Goal: Task Accomplishment & Management: Use online tool/utility

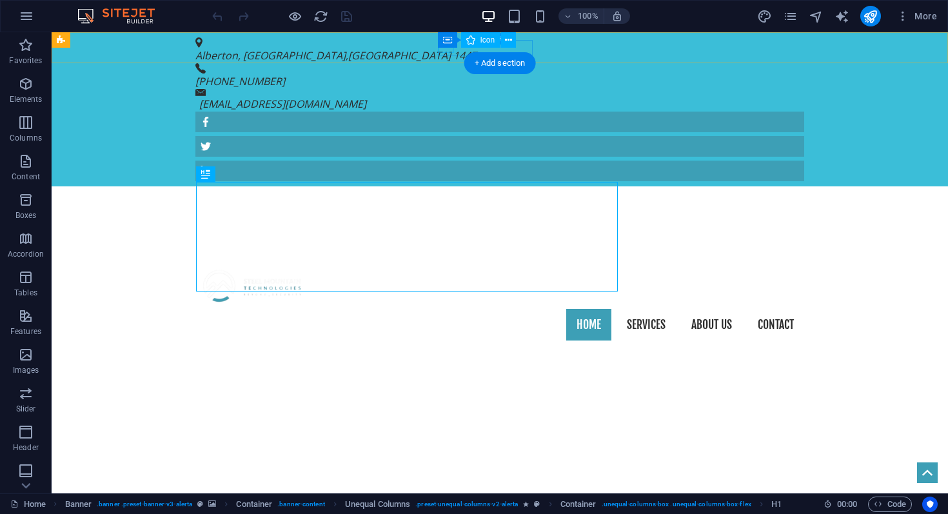
click at [452, 63] on figure at bounding box center [494, 68] width 598 height 10
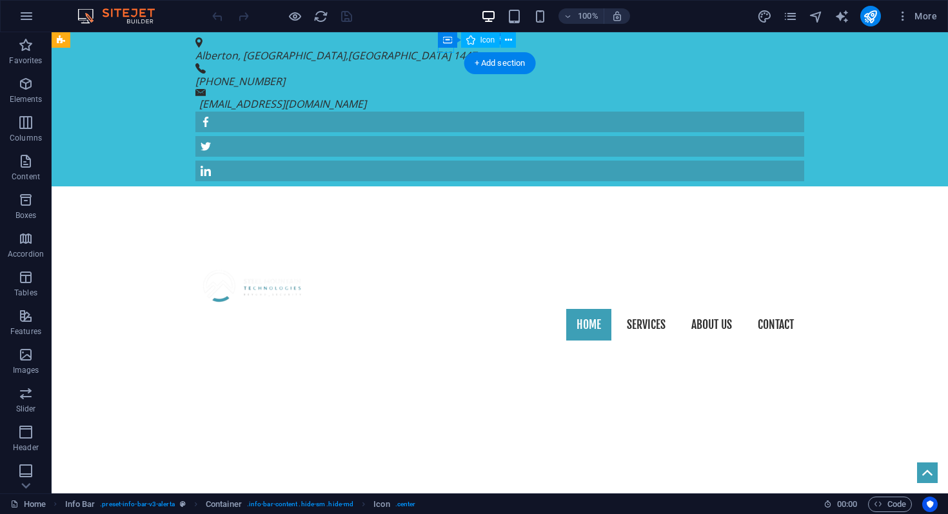
click at [452, 63] on figure at bounding box center [494, 68] width 598 height 10
select select "xMidYMid"
select select "px"
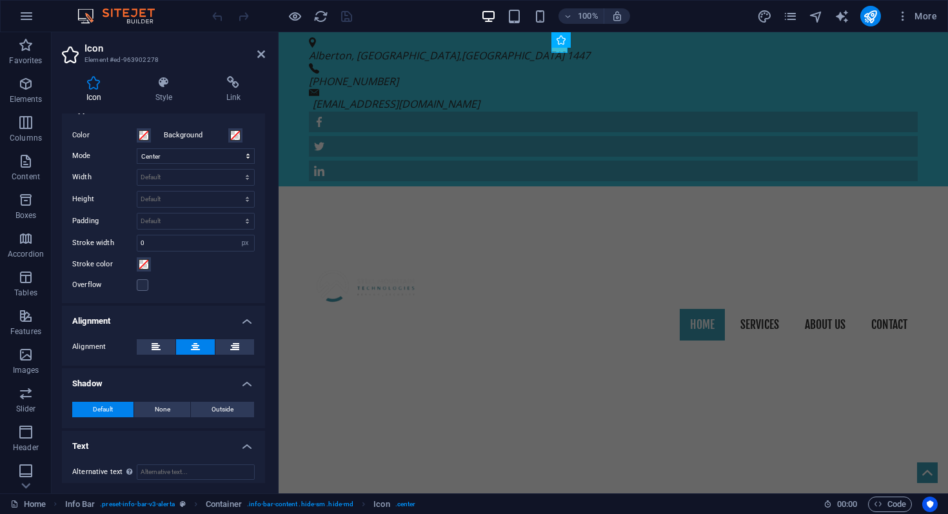
scroll to position [307, 0]
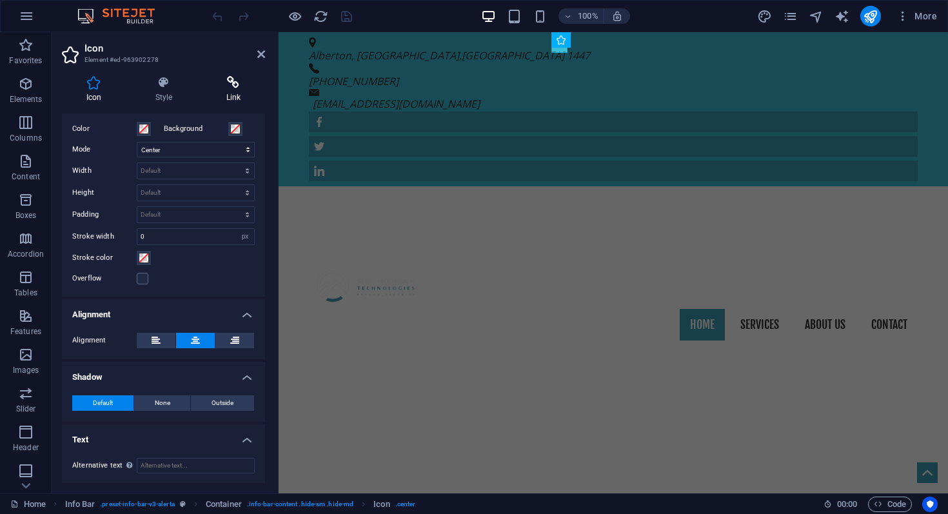
click at [234, 94] on h4 "Link" at bounding box center [233, 89] width 63 height 27
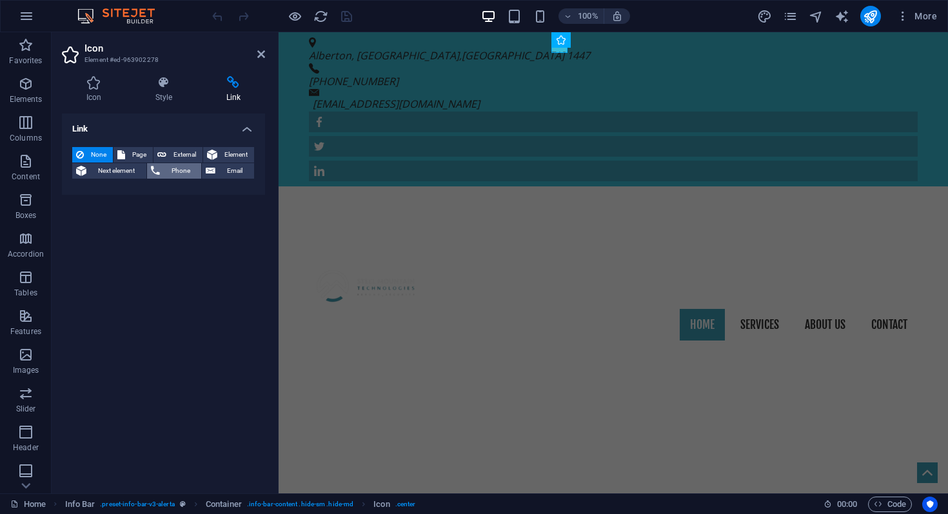
click at [180, 174] on span "Phone" at bounding box center [181, 170] width 34 height 15
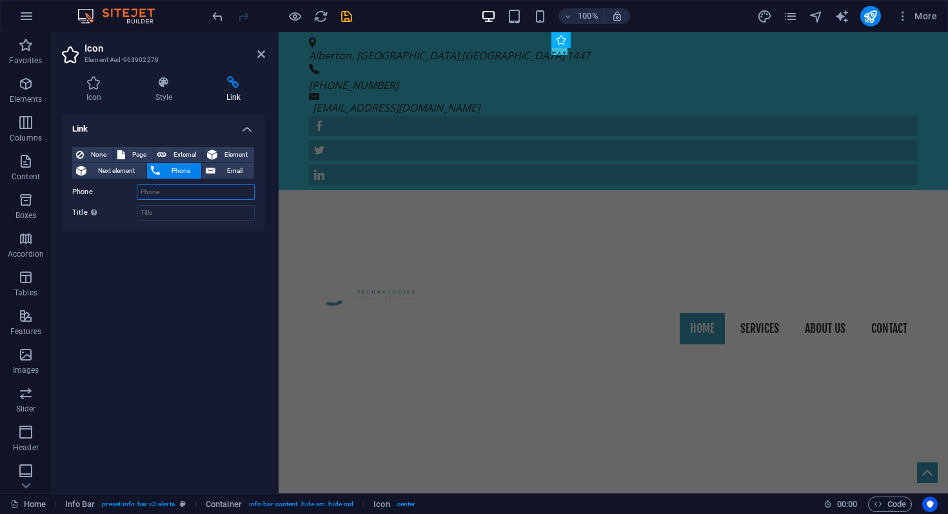
click at [189, 193] on input "Phone" at bounding box center [196, 191] width 118 height 15
type input "[PHONE_NUMBER]"
click at [184, 250] on div "Link None Page External Element Next element Phone Email Page Home Services Abo…" at bounding box center [163, 297] width 203 height 369
click at [346, 20] on icon "save" at bounding box center [346, 16] width 15 height 15
checkbox input "false"
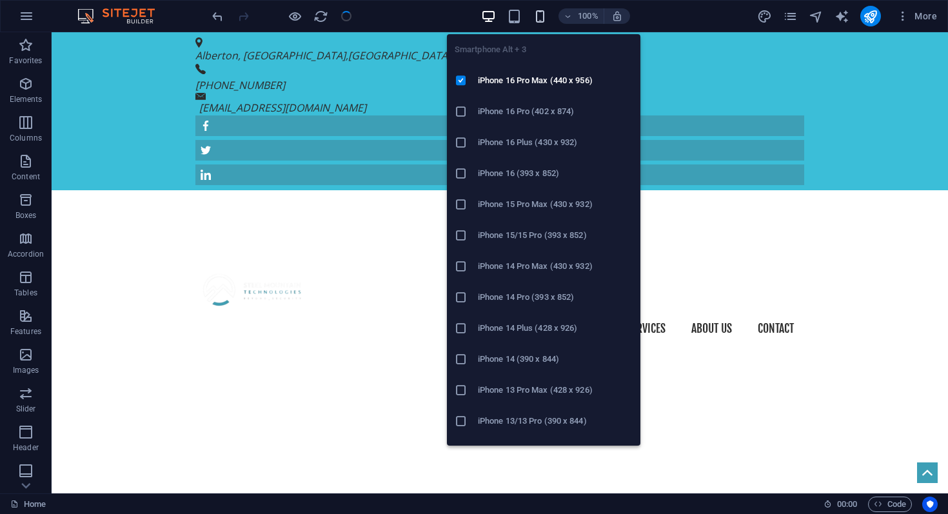
click at [542, 17] on icon "button" at bounding box center [540, 16] width 15 height 15
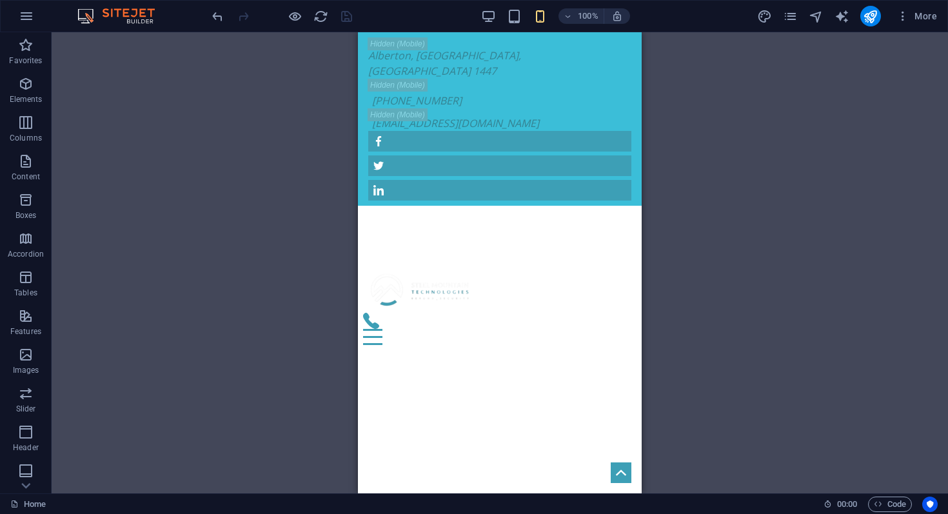
click at [669, 87] on div "H1 Banner Banner Container Unequal Columns Container Menu Menu Bar Info Bar Con…" at bounding box center [500, 262] width 896 height 461
click at [599, 313] on figure at bounding box center [494, 321] width 263 height 16
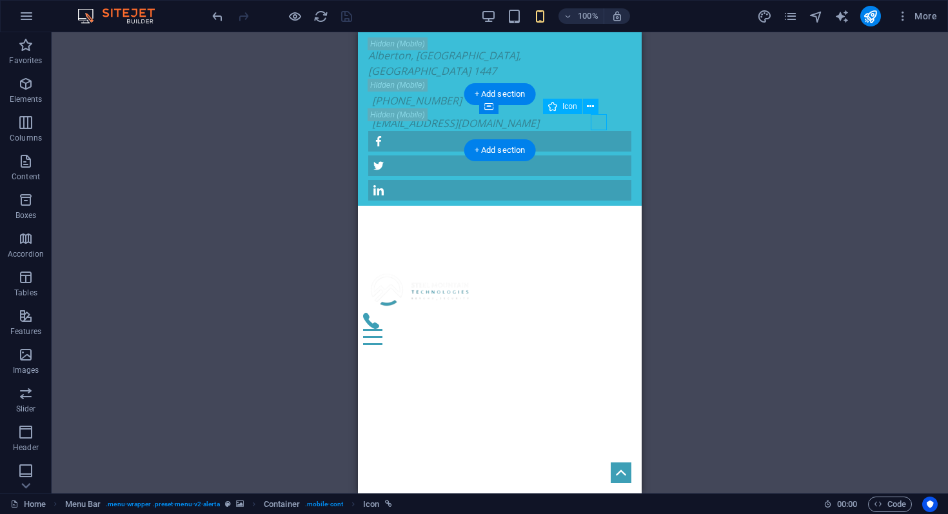
click at [599, 313] on figure at bounding box center [494, 321] width 263 height 16
select select "xMidYMid"
select select "px"
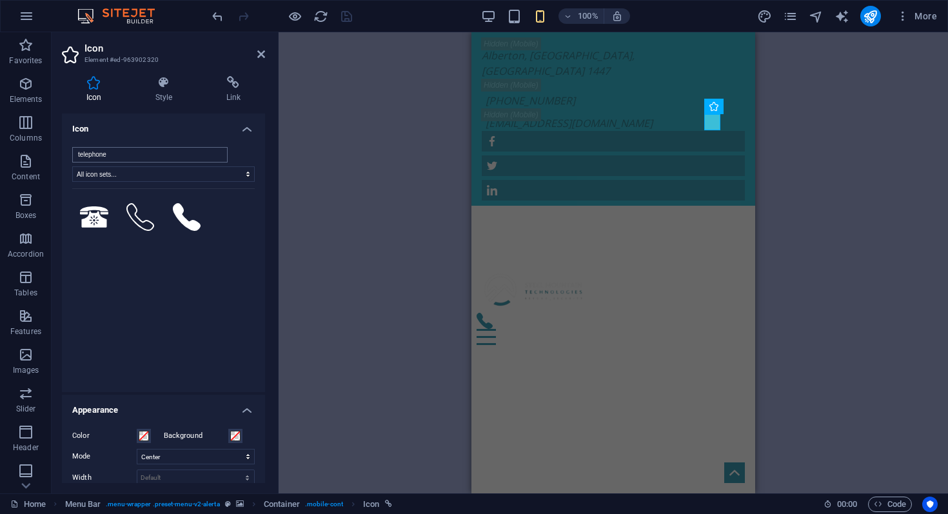
click at [152, 155] on input "telephone" at bounding box center [149, 154] width 155 height 15
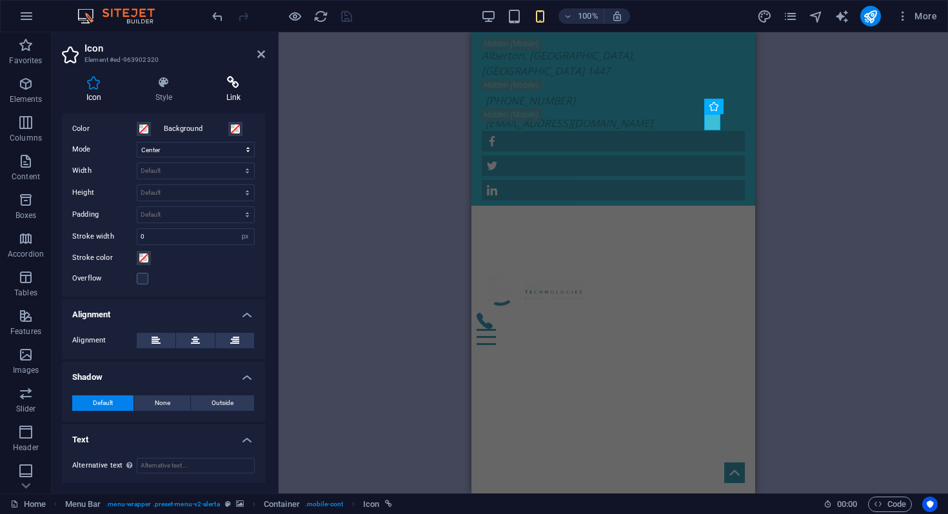
click at [231, 92] on h4 "Link" at bounding box center [233, 89] width 63 height 27
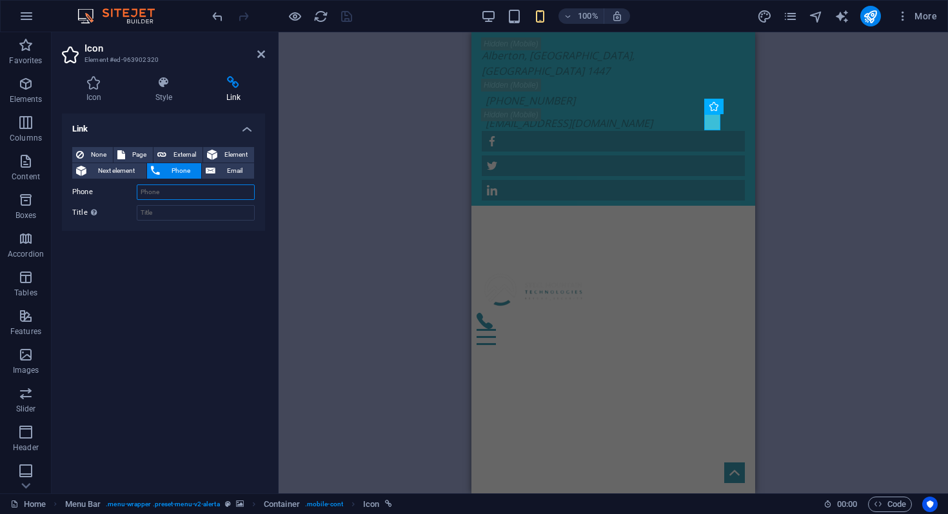
click at [186, 190] on input "Phone" at bounding box center [196, 191] width 118 height 15
type input "[PHONE_NUMBER]"
click at [350, 16] on icon "save" at bounding box center [346, 16] width 15 height 15
checkbox input "false"
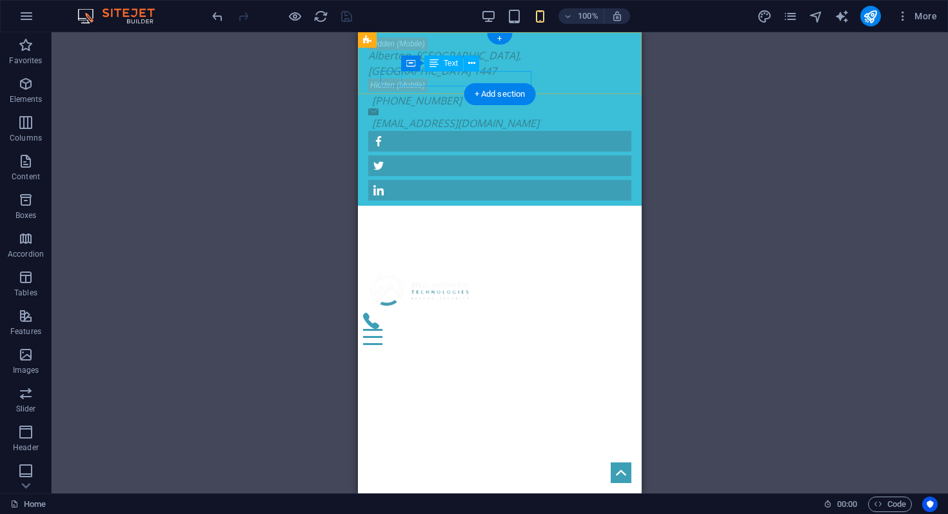
click at [492, 115] on div "[EMAIL_ADDRESS][DOMAIN_NAME]" at bounding box center [496, 122] width 249 height 15
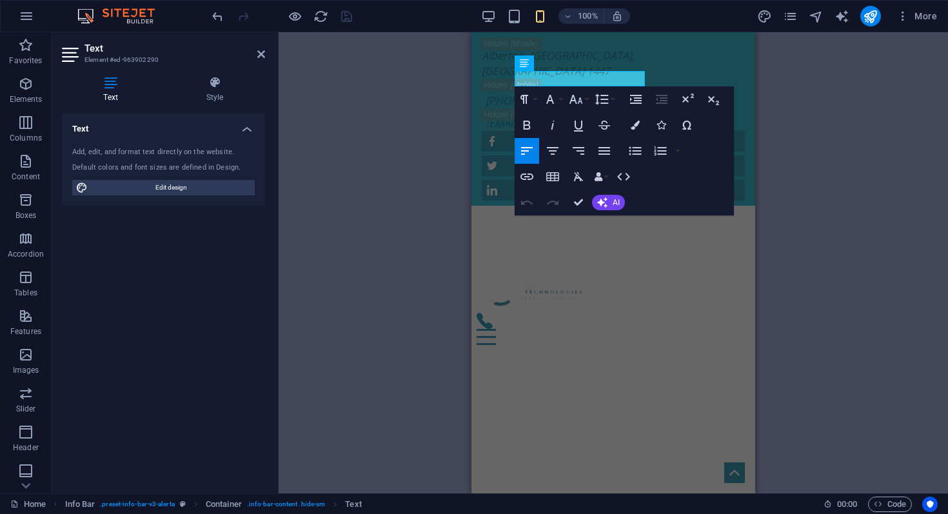
click at [377, 137] on div "H1 Banner Banner Container Unequal Columns Container Menu Menu Bar Info Bar Con…" at bounding box center [613, 262] width 669 height 461
click at [868, 15] on icon "publish" at bounding box center [870, 16] width 15 height 15
